Goal: Find specific page/section: Find specific page/section

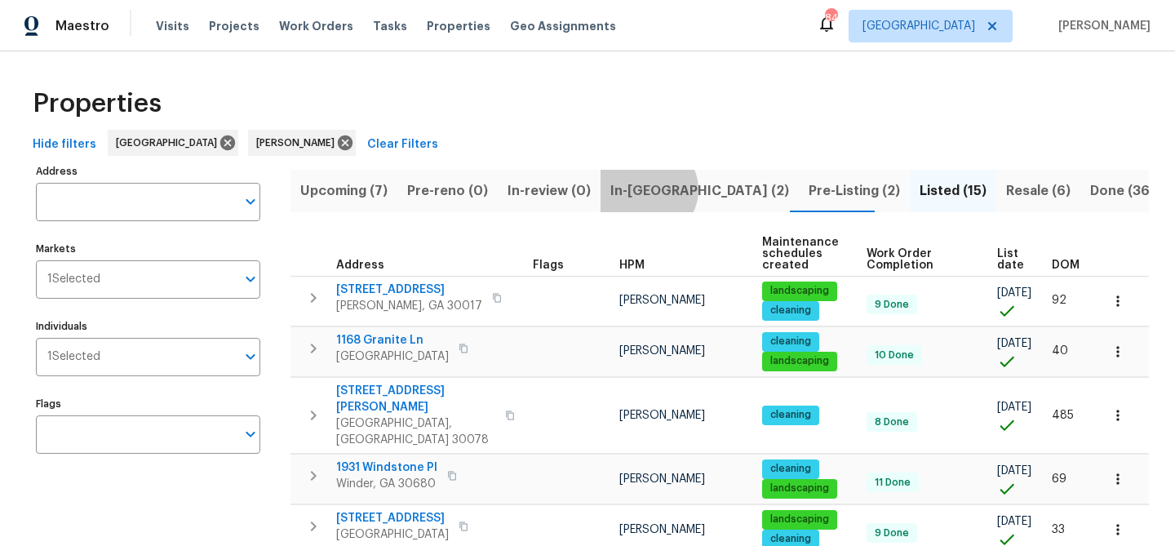
click at [640, 189] on span "In-reno (2)" at bounding box center [699, 190] width 179 height 23
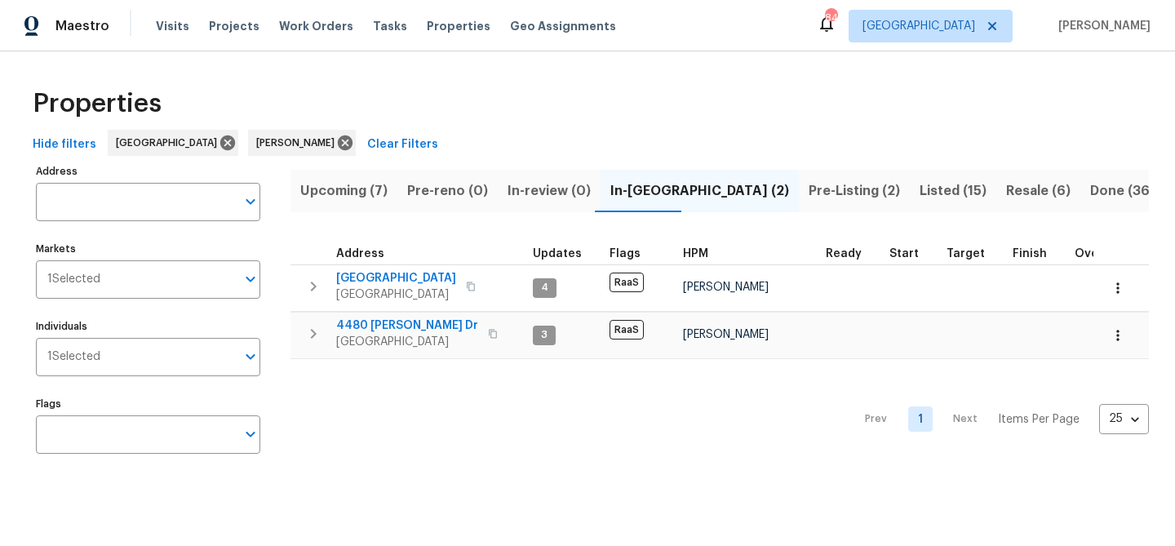
click at [349, 197] on span "Upcoming (7)" at bounding box center [343, 190] width 87 height 23
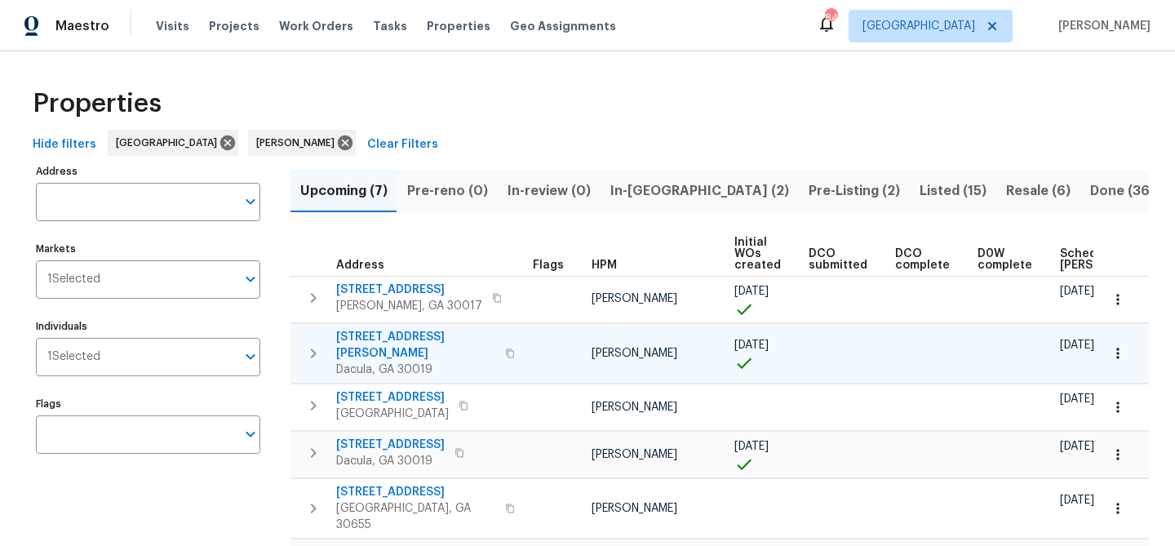
scroll to position [0, 179]
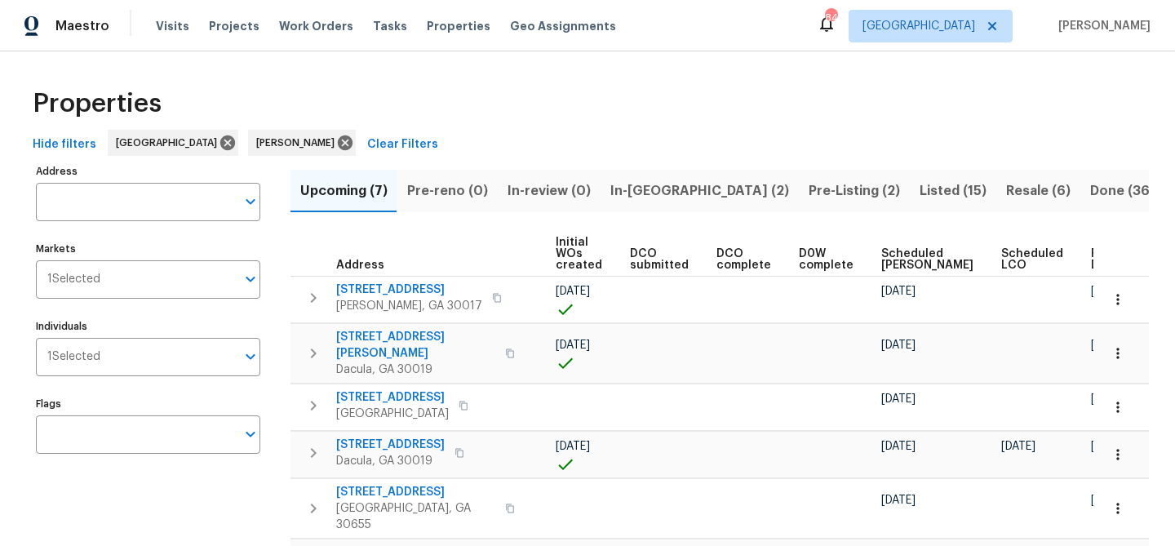
click at [1091, 255] on span "Ready Date" at bounding box center [1109, 259] width 36 height 23
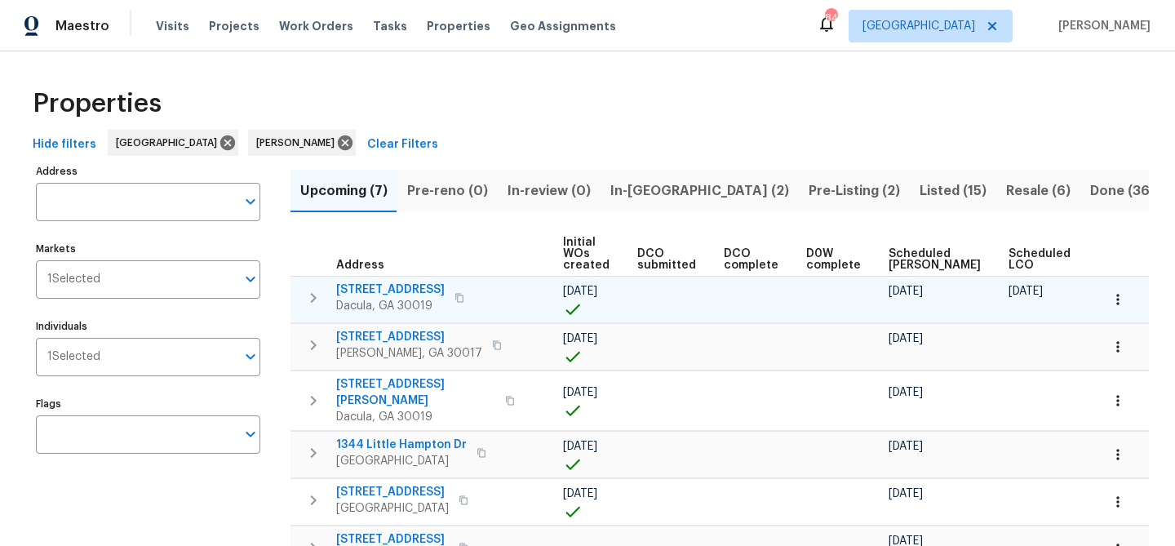
scroll to position [0, 198]
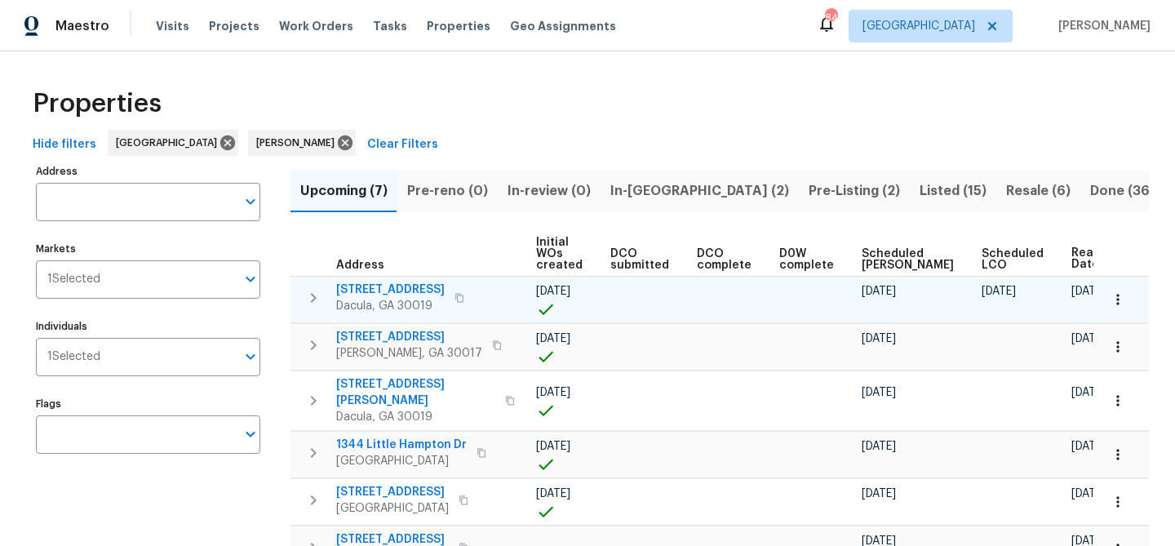
click at [464, 297] on icon "button" at bounding box center [459, 298] width 10 height 10
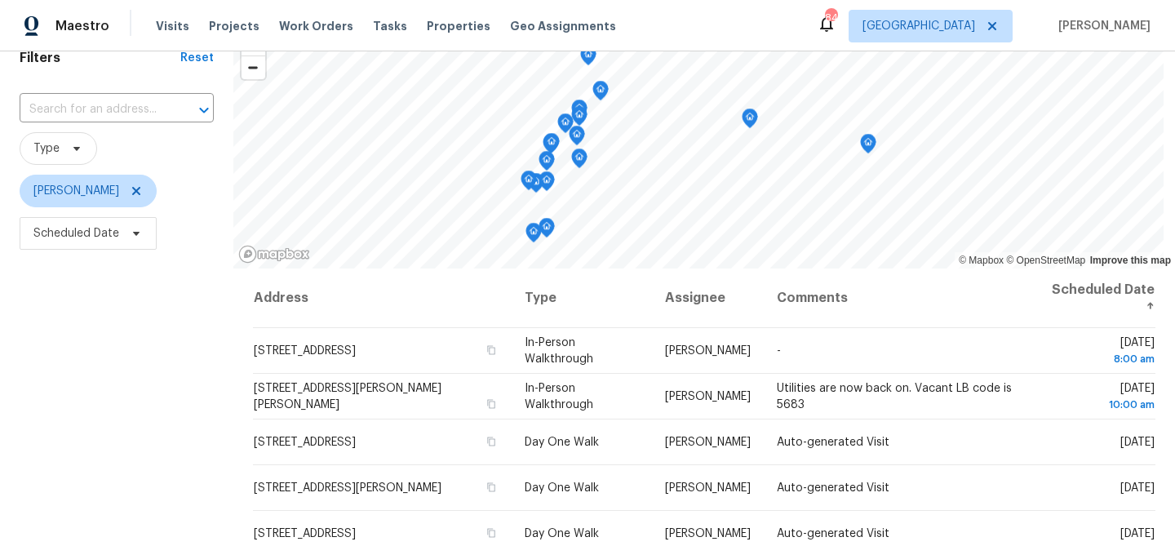
scroll to position [80, 0]
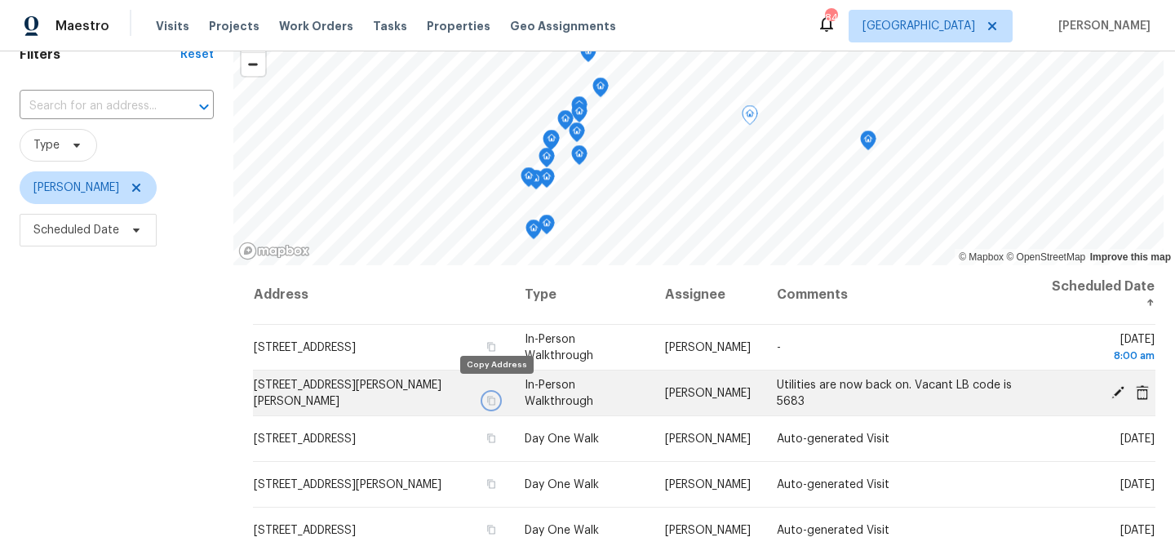
click at [494, 396] on icon "button" at bounding box center [491, 401] width 10 height 10
click at [496, 396] on icon "button" at bounding box center [491, 401] width 10 height 10
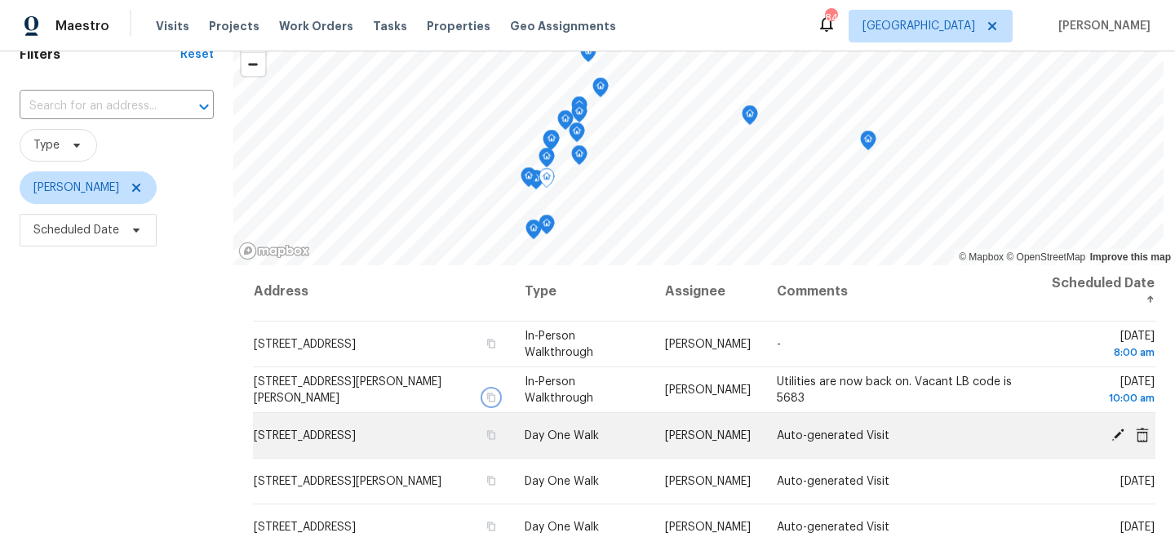
scroll to position [0, 0]
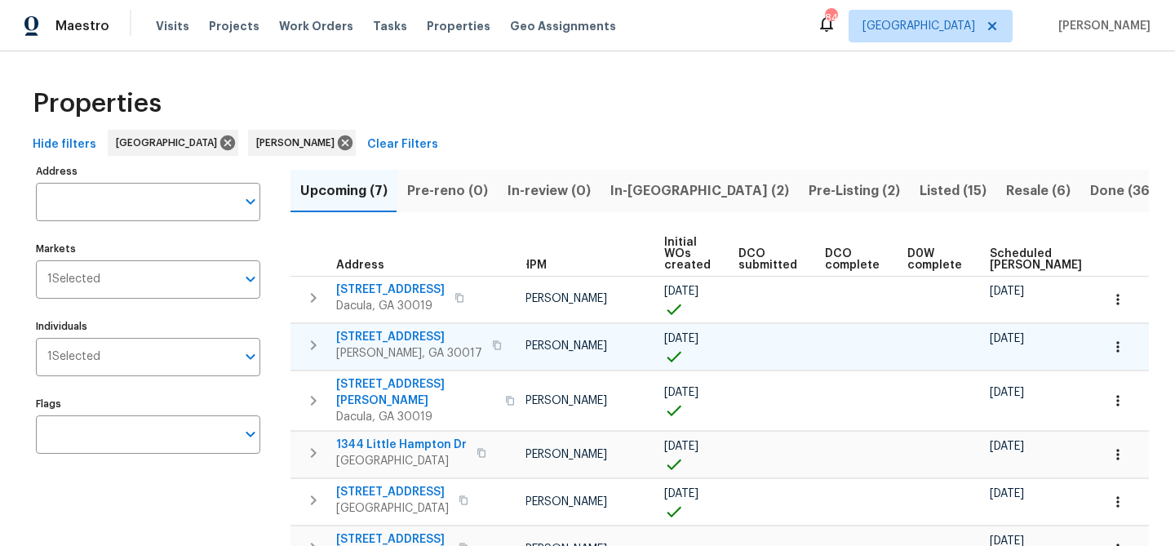
scroll to position [0, 198]
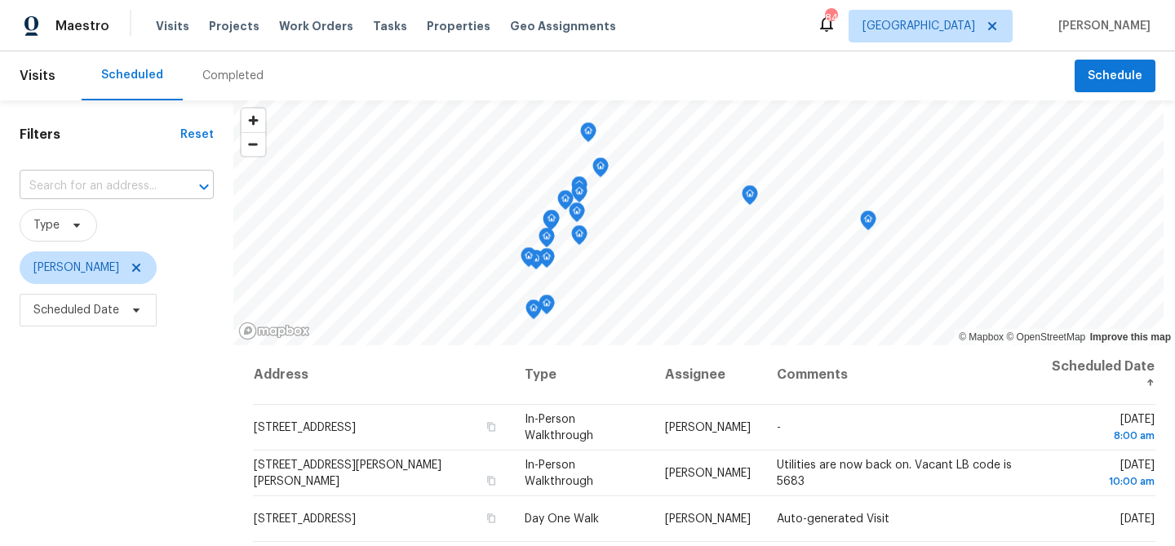
click at [59, 178] on input "text" at bounding box center [94, 186] width 148 height 25
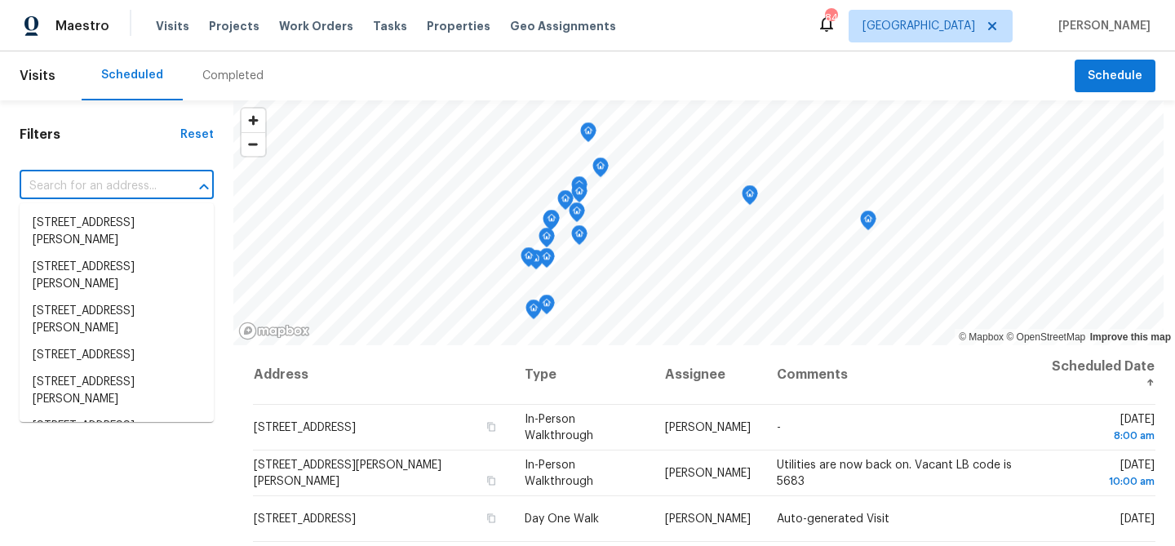
paste input "[STREET_ADDRESS][PERSON_NAME][PERSON_NAME]"
type input "[STREET_ADDRESS][PERSON_NAME][PERSON_NAME]"
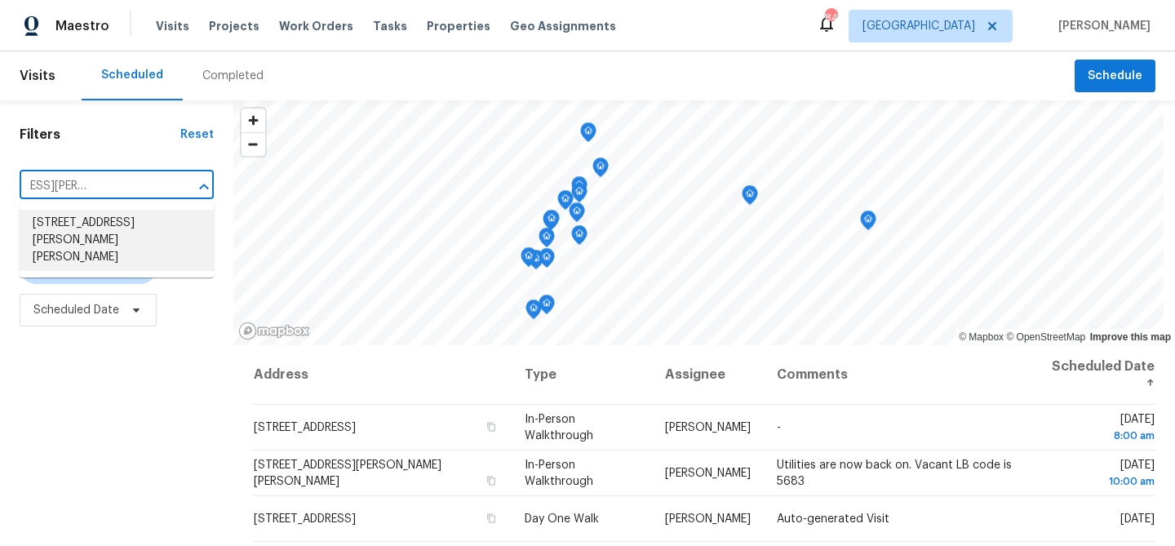
click at [50, 225] on li "[STREET_ADDRESS][PERSON_NAME][PERSON_NAME]" at bounding box center [117, 240] width 194 height 61
